Goal: Information Seeking & Learning: Learn about a topic

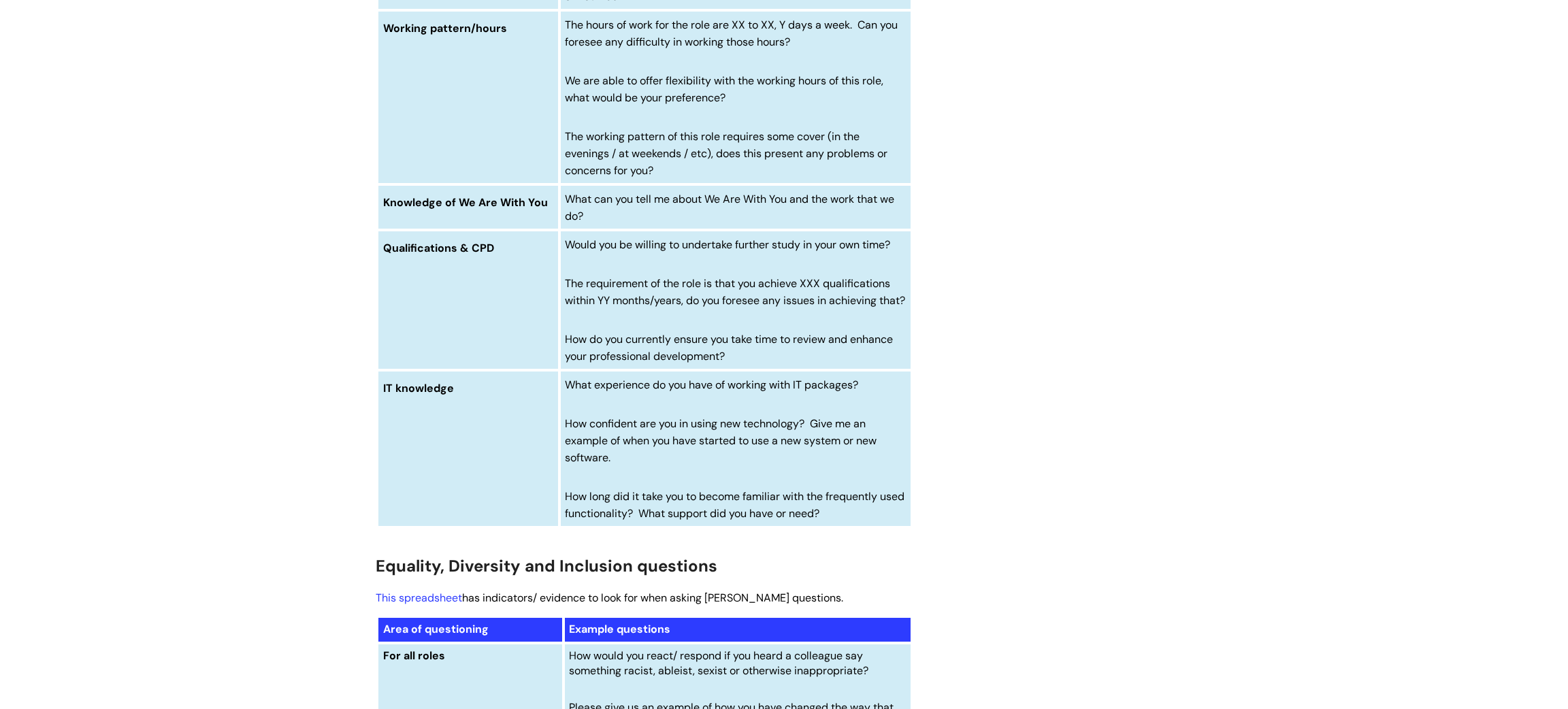
scroll to position [4835, 0]
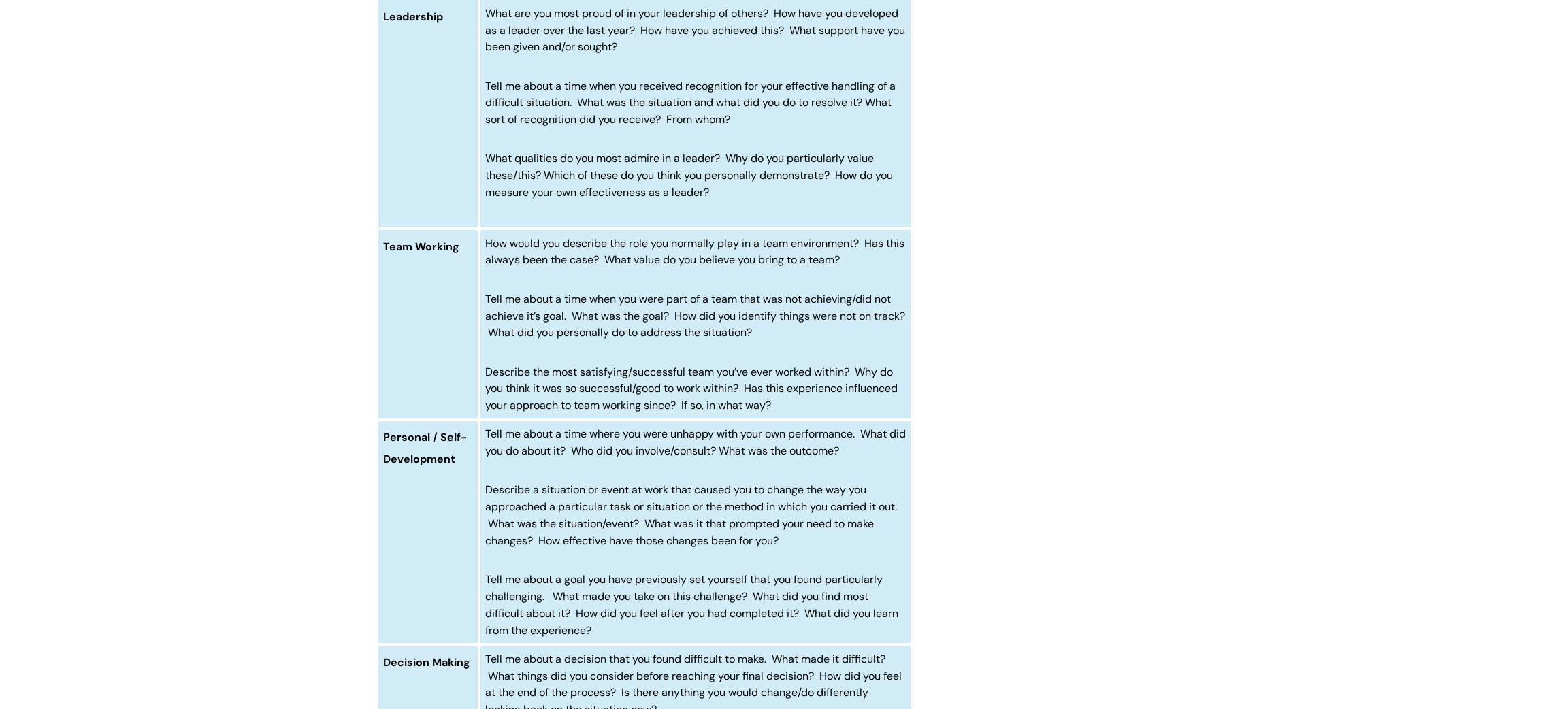
scroll to position [1136, 0]
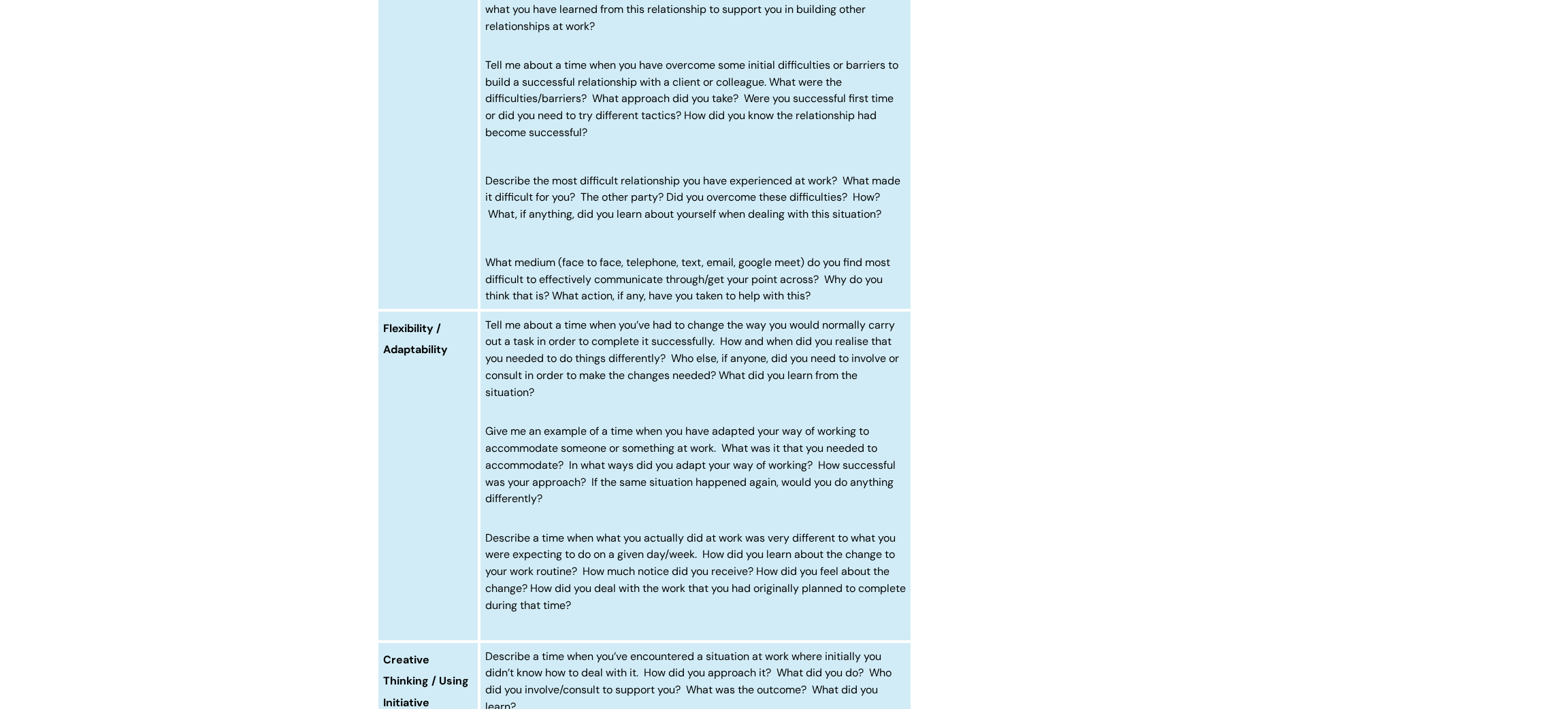
scroll to position [2561, 0]
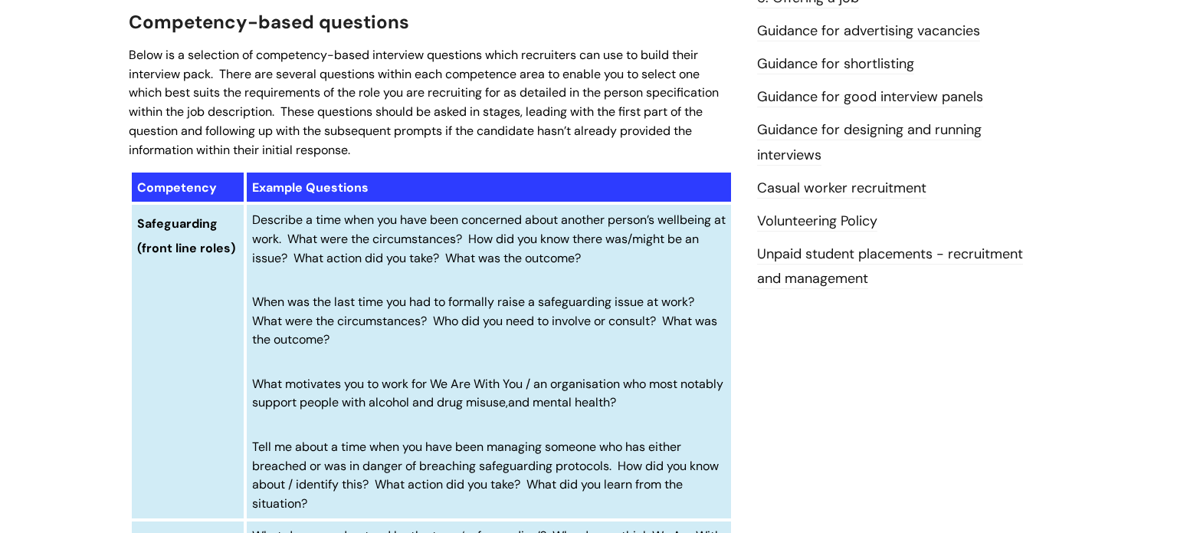
scroll to position [0, 0]
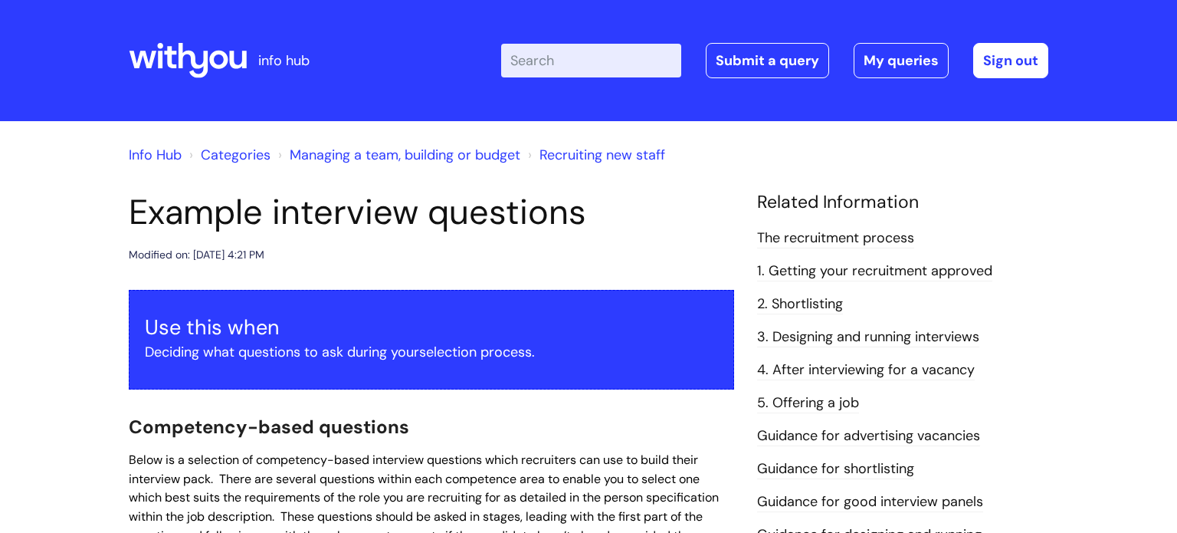
click at [615, 64] on input "Enter your search term here..." at bounding box center [591, 61] width 180 height 34
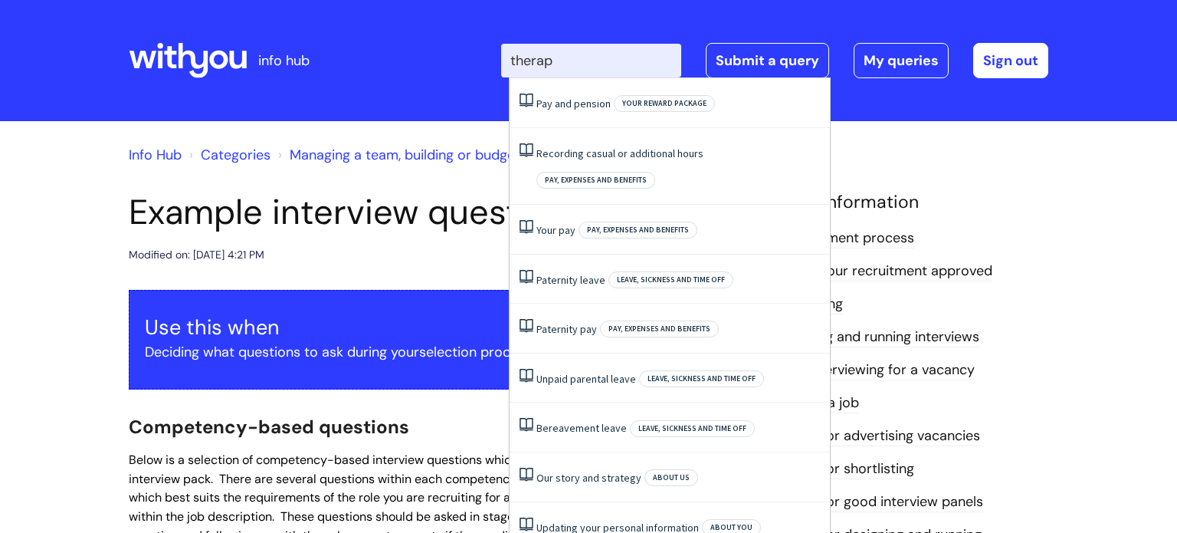
type input "therapy"
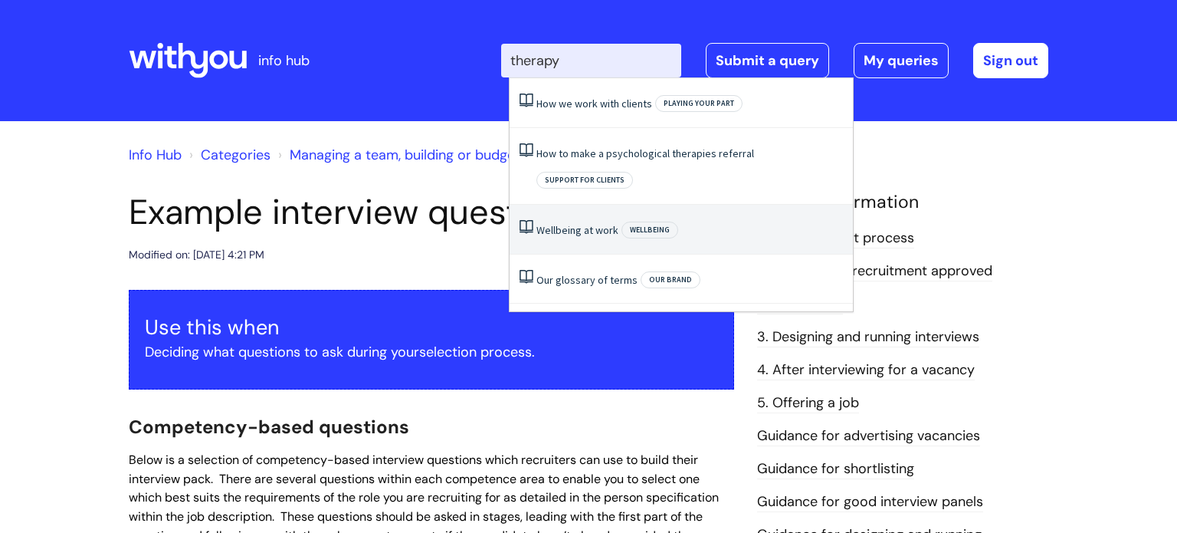
click at [720, 208] on li "Wellbeing at work Wellbeing" at bounding box center [681, 230] width 343 height 50
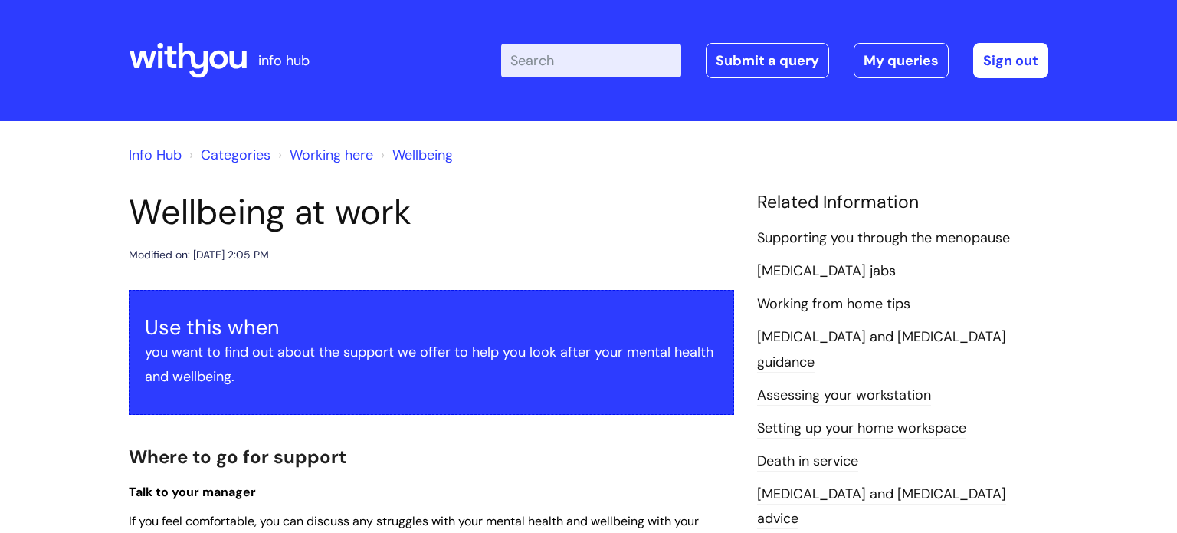
click at [194, 67] on icon at bounding box center [194, 60] width 30 height 35
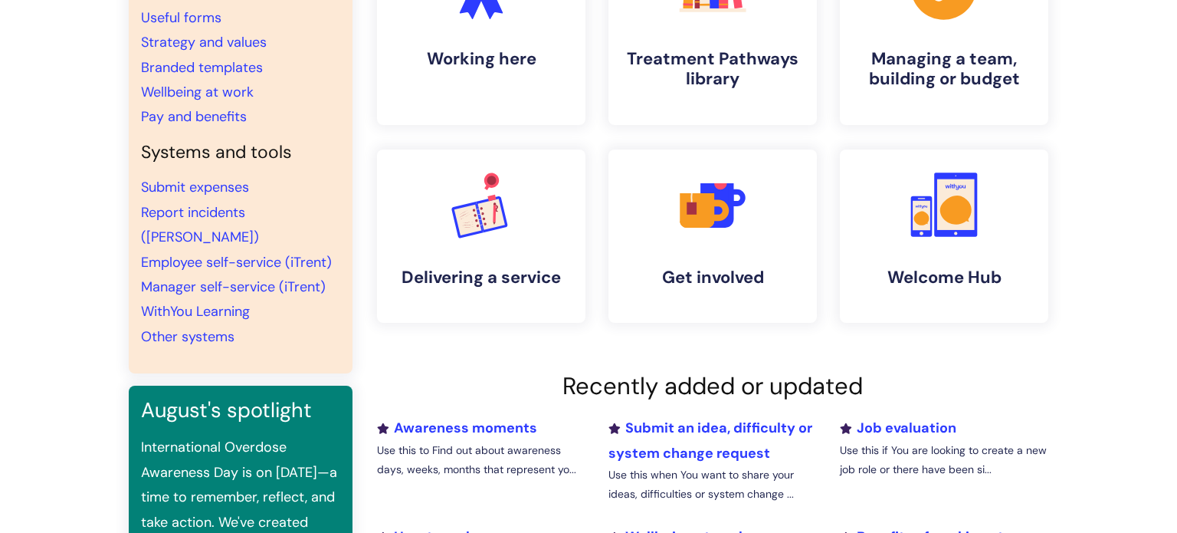
scroll to position [418, 0]
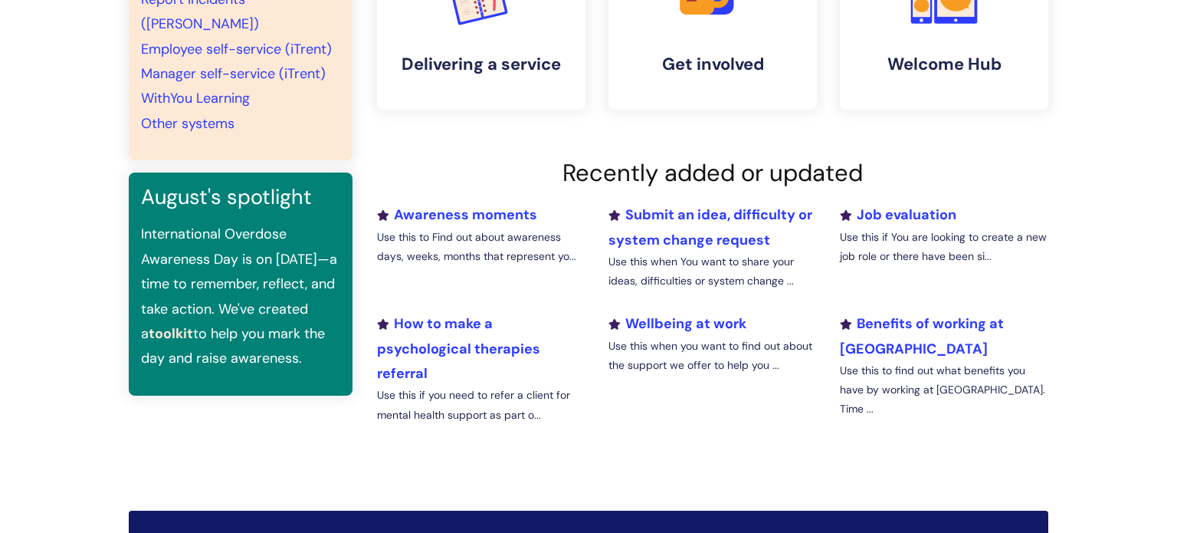
click at [879, 333] on li "Benefits of working at WithYou Use this to find out what benefits you have by w…" at bounding box center [943, 374] width 231 height 126
click at [886, 325] on link "Benefits of working at WithYou" at bounding box center [922, 335] width 164 height 43
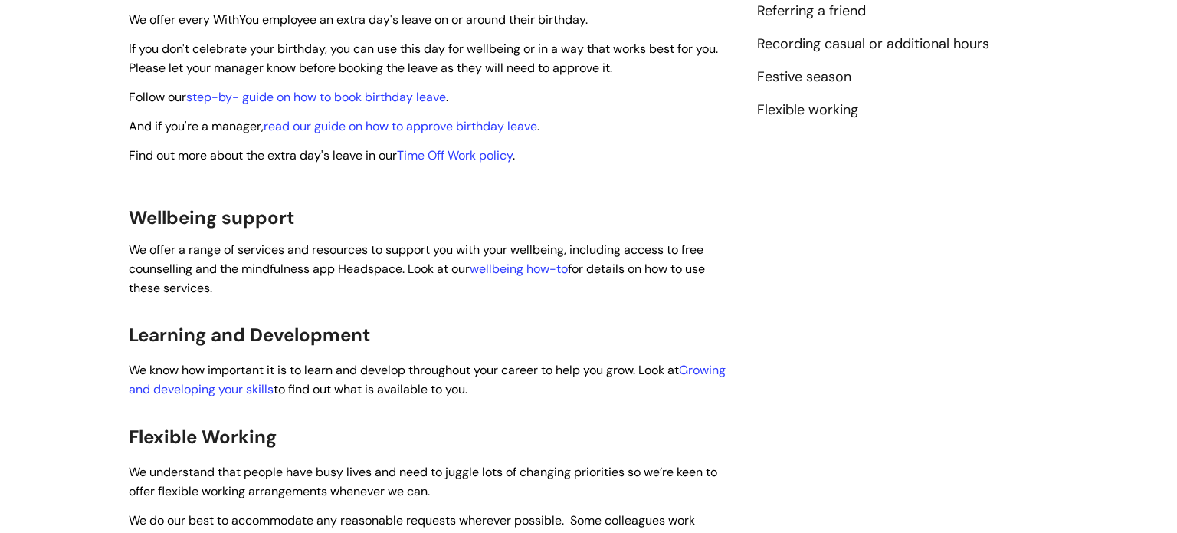
scroll to position [593, 0]
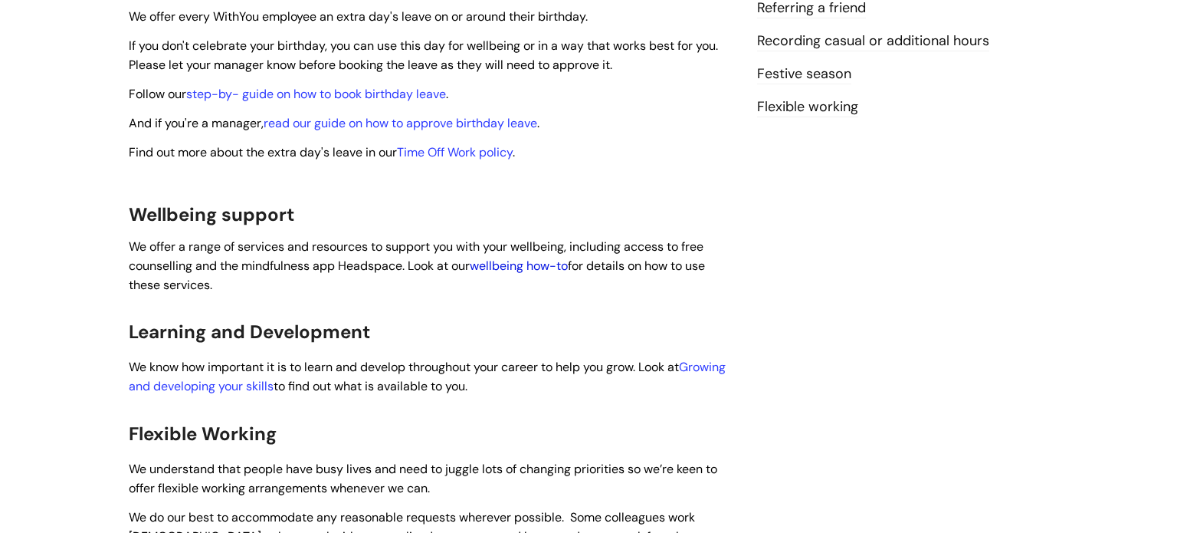
click at [530, 257] on link "wellbeing how-to" at bounding box center [519, 265] width 98 height 16
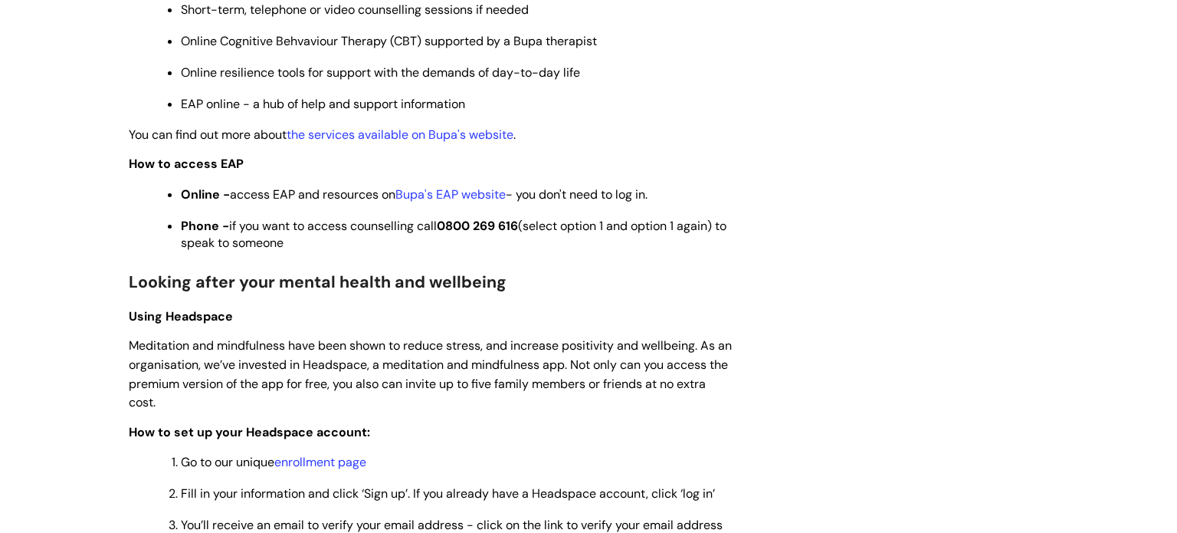
scroll to position [947, 0]
